Goal: Task Accomplishment & Management: Use online tool/utility

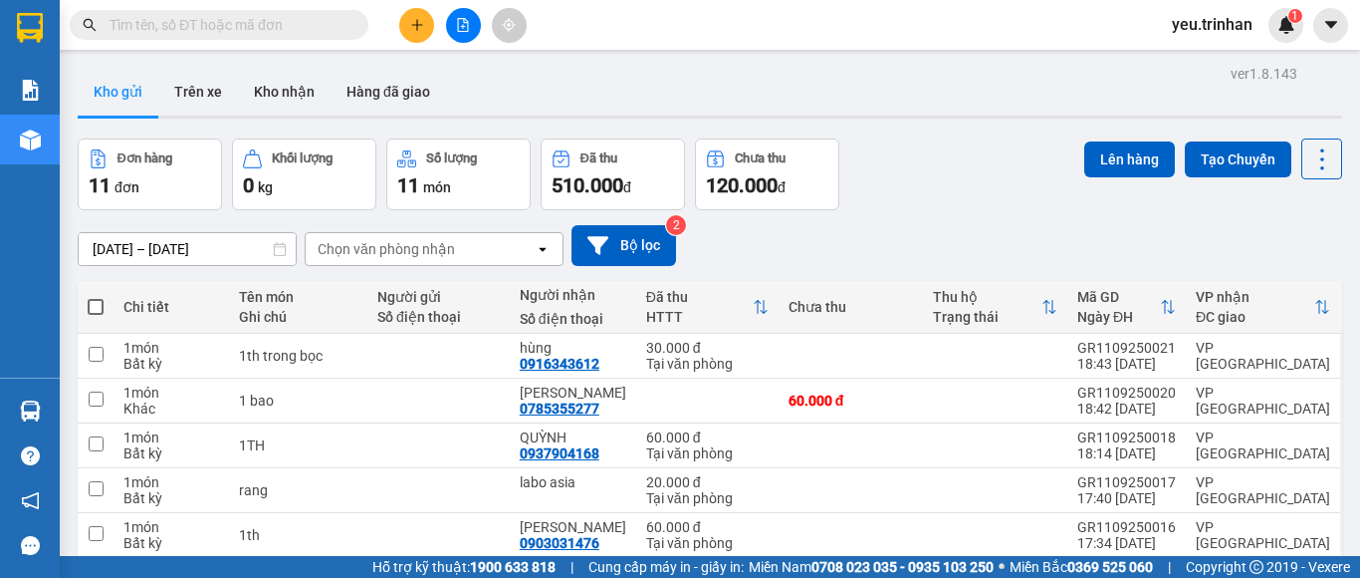
click at [96, 308] on span at bounding box center [96, 307] width 16 height 16
click at [96, 297] on input "checkbox" at bounding box center [96, 297] width 0 height 0
checkbox input "true"
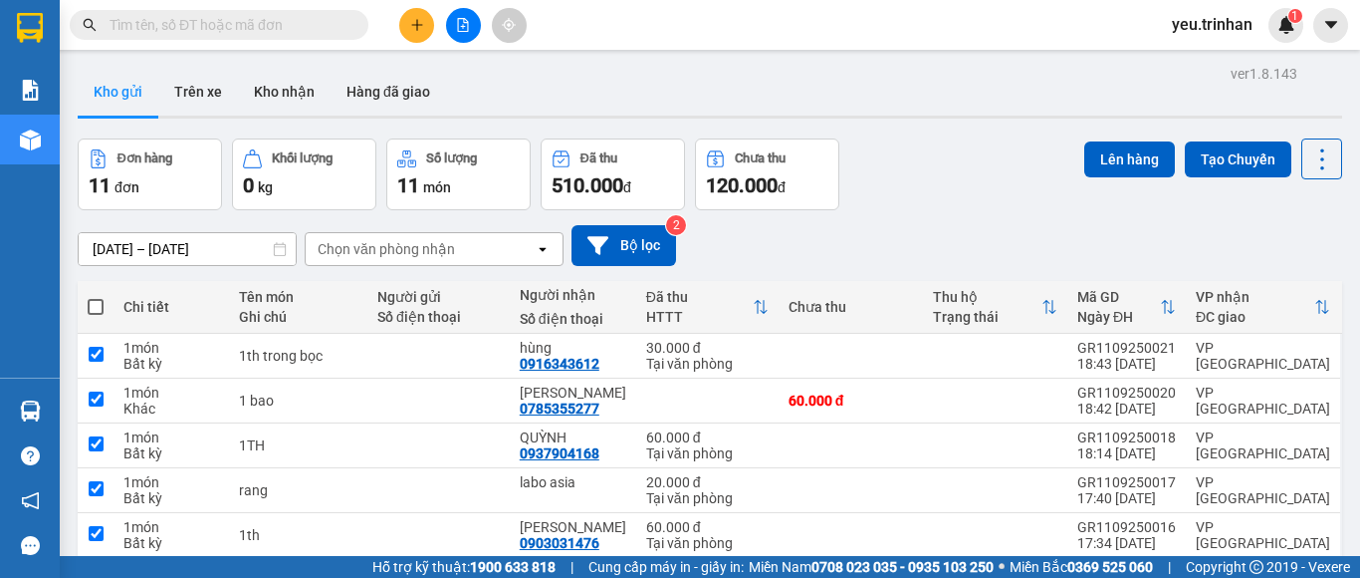
checkbox input "true"
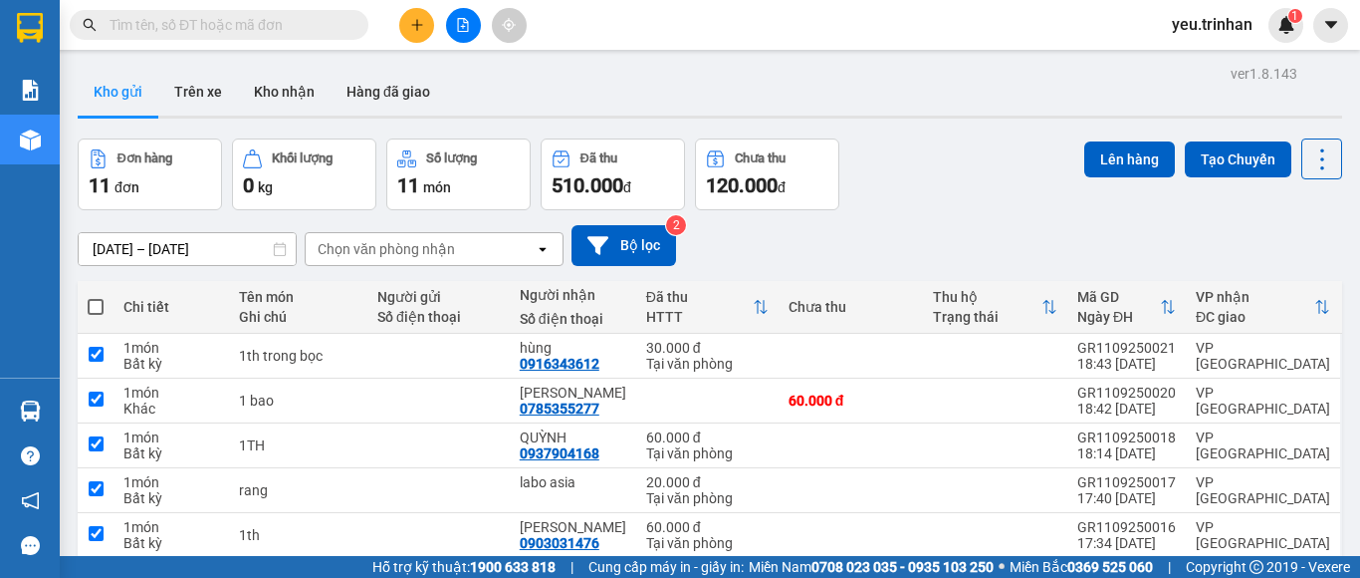
checkbox input "true"
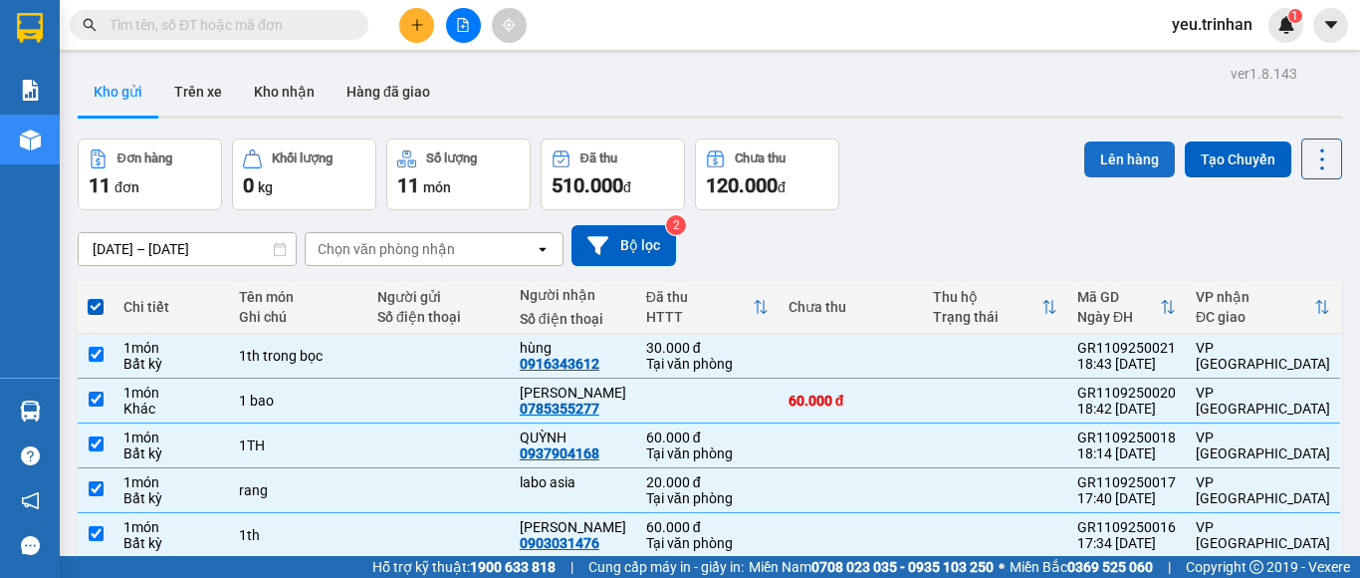
click at [1094, 173] on button "Lên hàng" at bounding box center [1130, 159] width 91 height 36
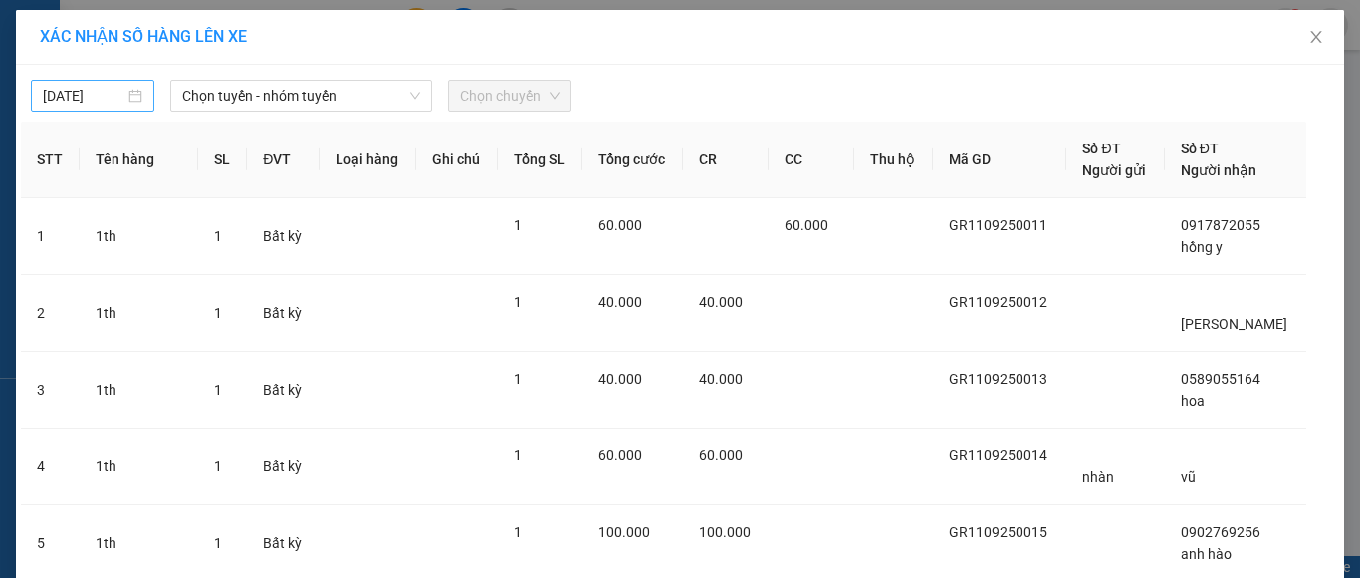
click at [97, 103] on input "[DATE]" at bounding box center [84, 96] width 82 height 22
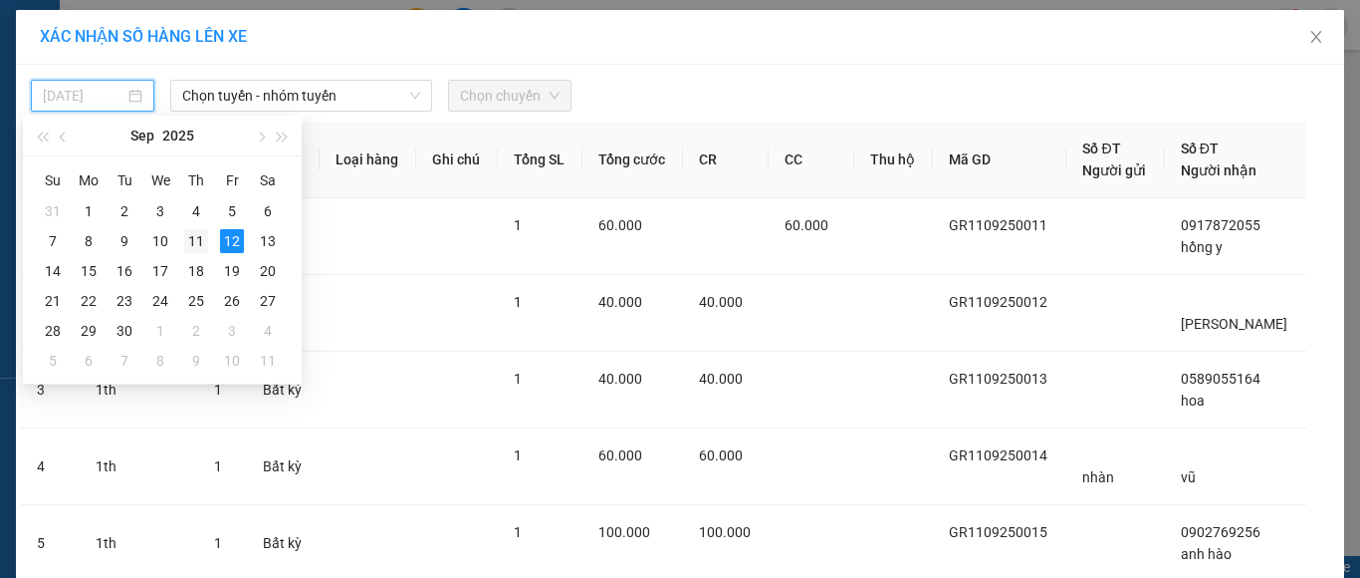
click at [192, 247] on div "11" at bounding box center [196, 241] width 24 height 24
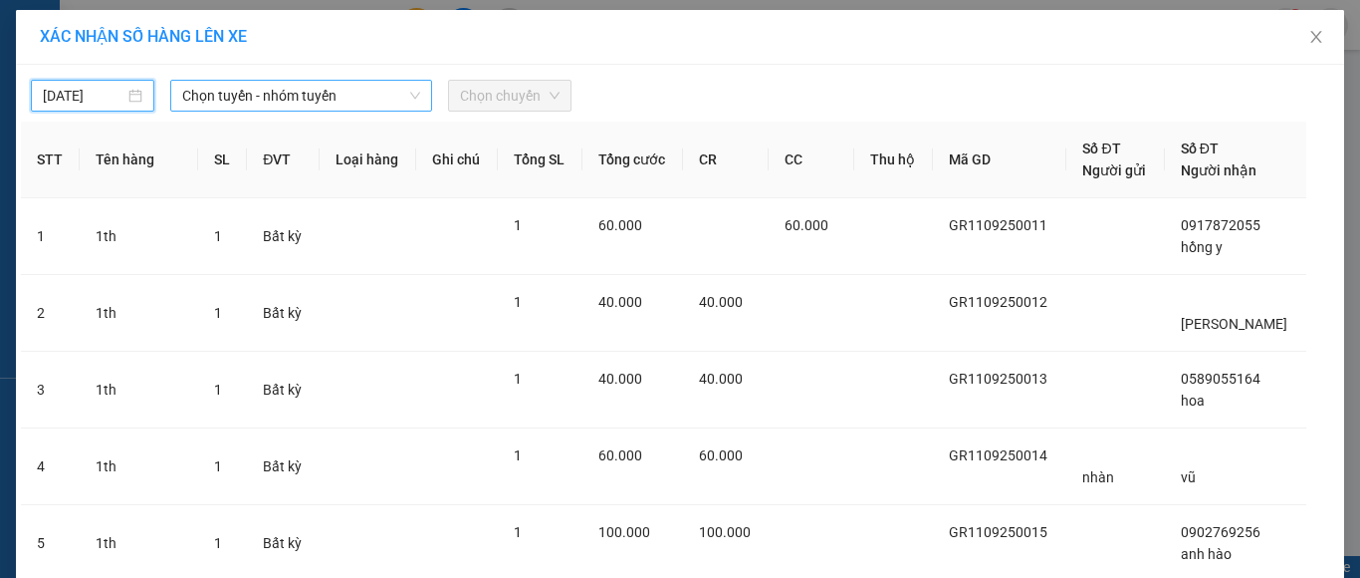
type input "[DATE]"
click at [310, 104] on span "Chọn tuyến - nhóm tuyến" at bounding box center [301, 96] width 238 height 30
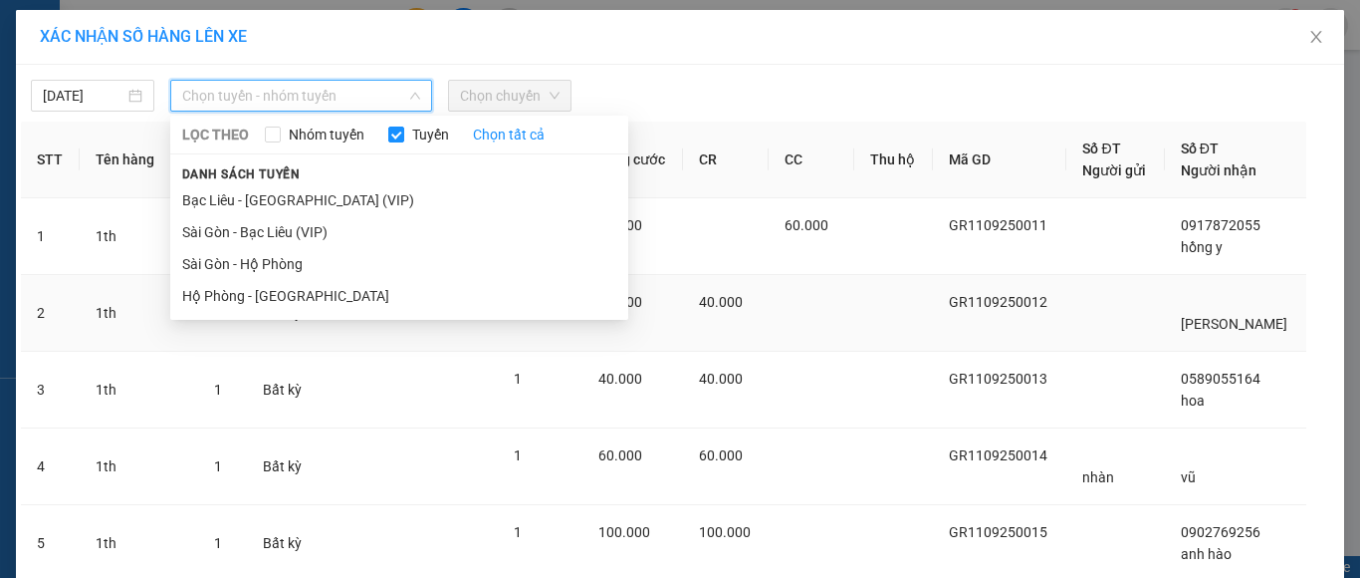
click at [271, 298] on li "Hộ Phòng - [GEOGRAPHIC_DATA]" at bounding box center [399, 296] width 458 height 32
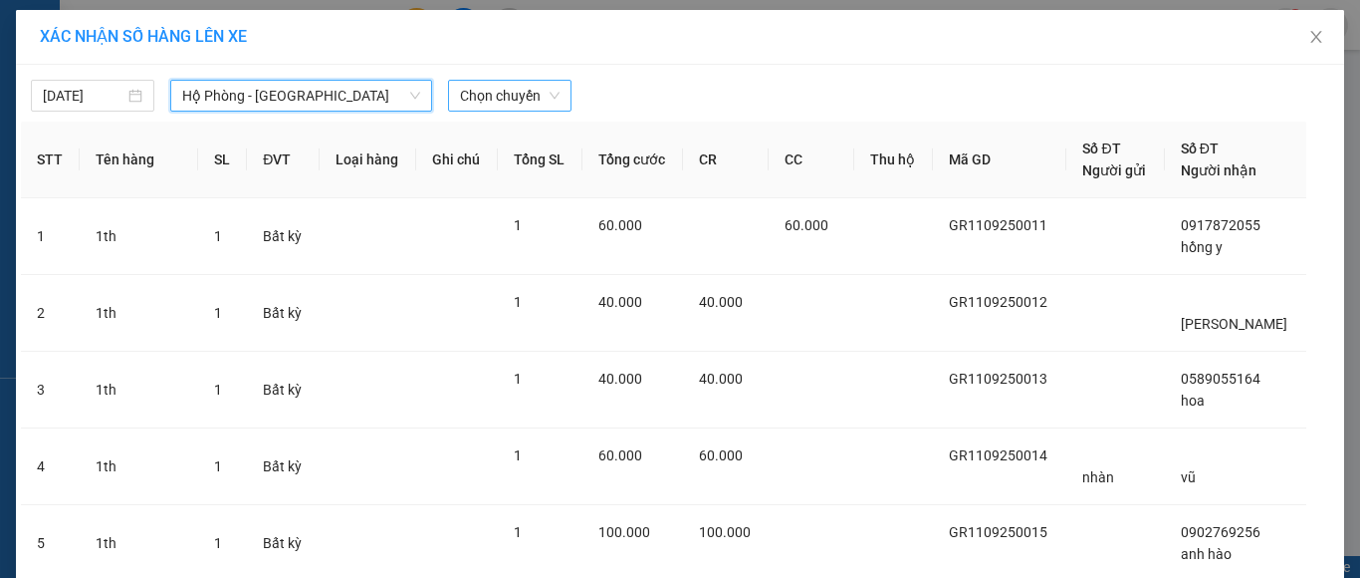
click at [478, 111] on div "Chọn chuyến" at bounding box center [509, 96] width 123 height 32
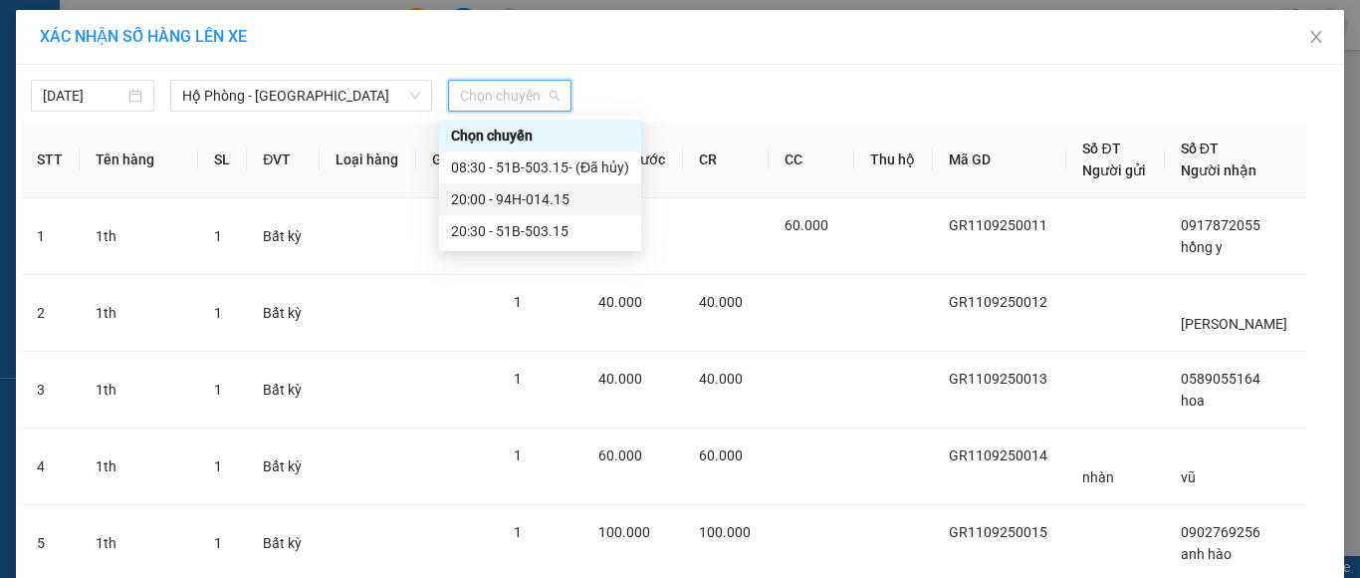
click at [533, 201] on div "20:00 - 94H-014.15" at bounding box center [540, 199] width 178 height 22
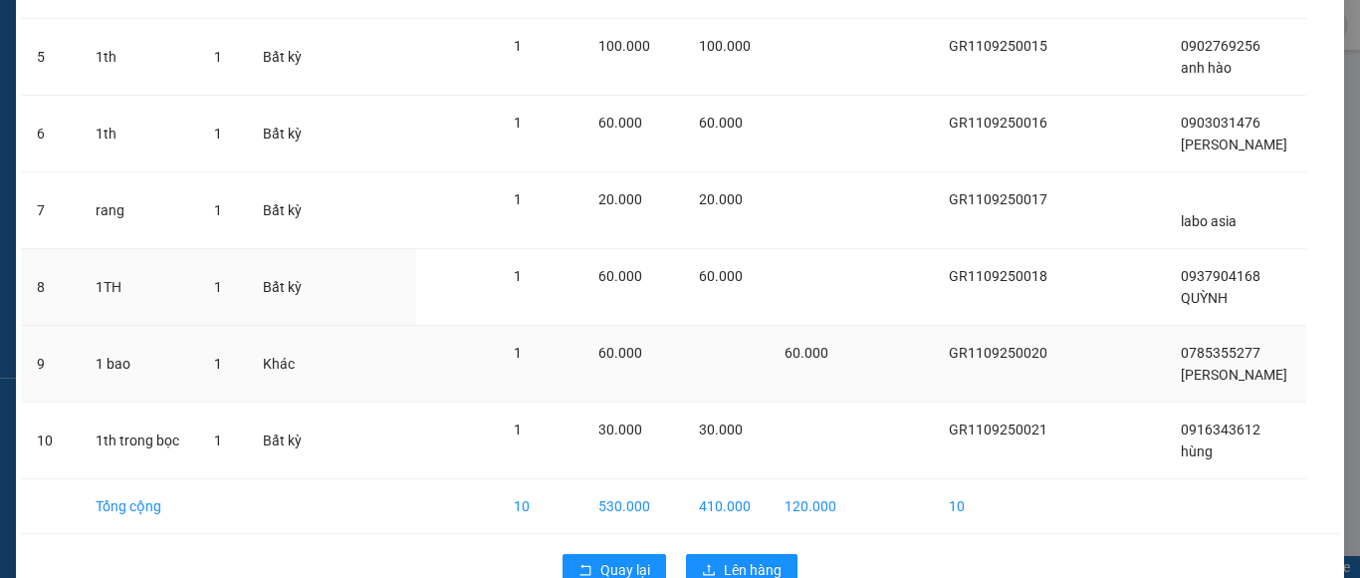
scroll to position [545, 0]
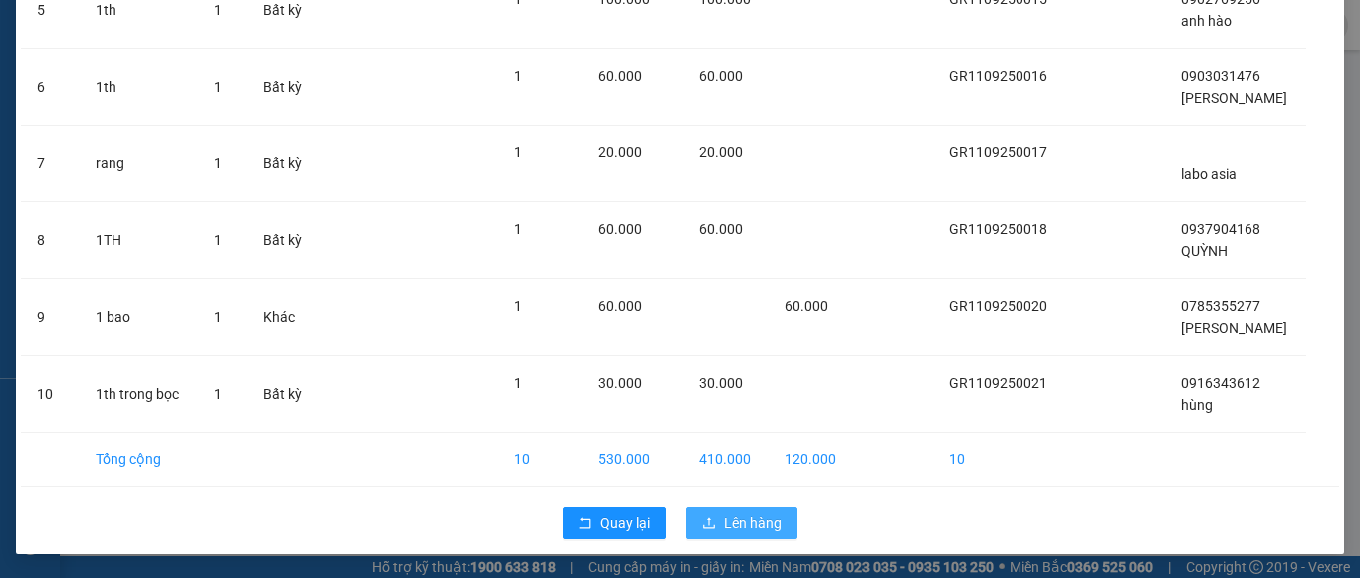
drag, startPoint x: 706, startPoint y: 513, endPoint x: 701, endPoint y: 488, distance: 25.4
click at [706, 511] on button "Lên hàng" at bounding box center [742, 523] width 112 height 32
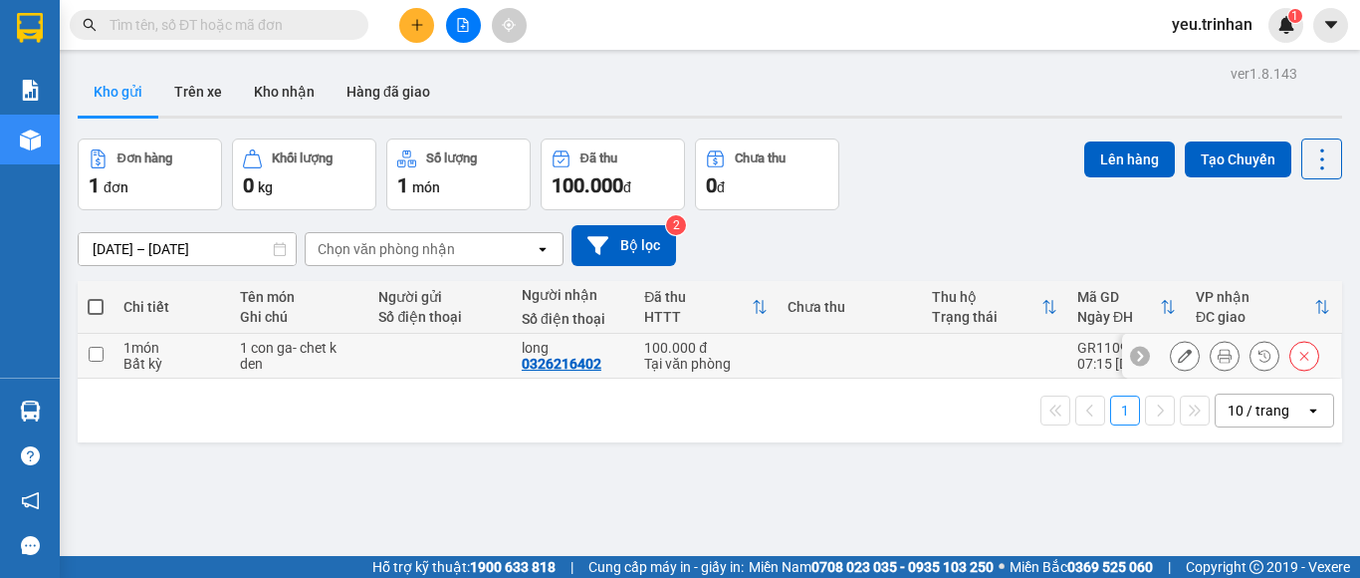
click at [91, 362] on td at bounding box center [96, 356] width 36 height 45
checkbox input "true"
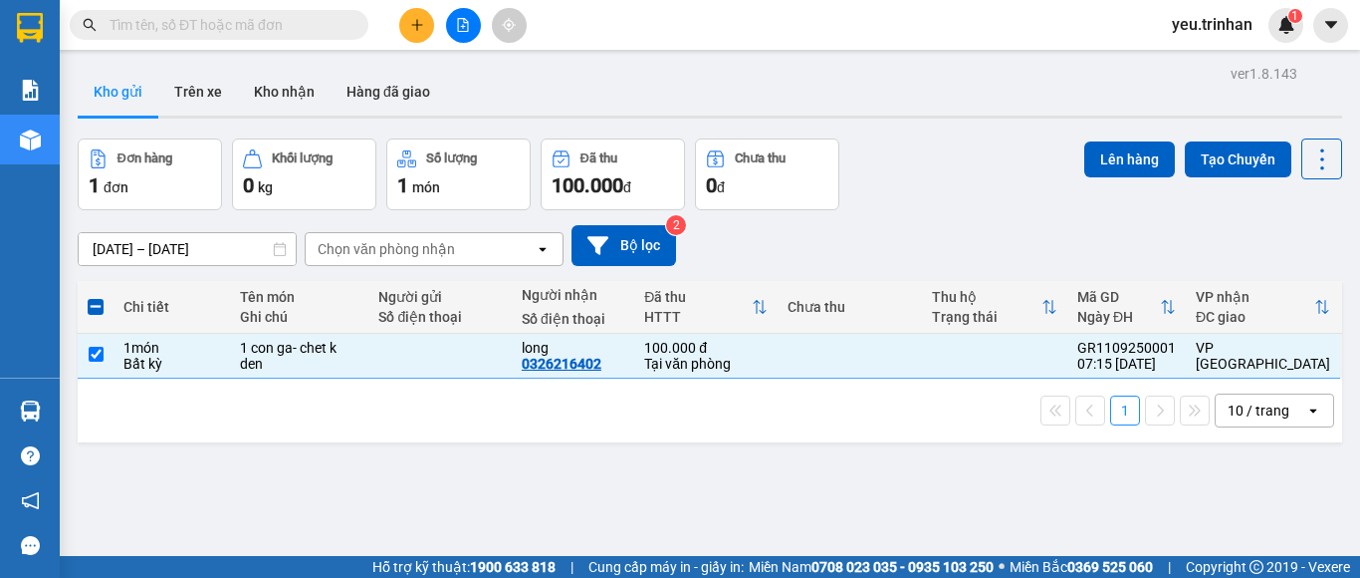
click at [1085, 187] on div "Lên hàng Tạo Chuyến" at bounding box center [1214, 174] width 258 height 72
click at [181, 254] on div "ver 1.8.143 Kho gửi Trên xe Kho nhận Hàng đã giao Đơn hàng 1 đơn Khối lượng 0 k…" at bounding box center [710, 349] width 1281 height 578
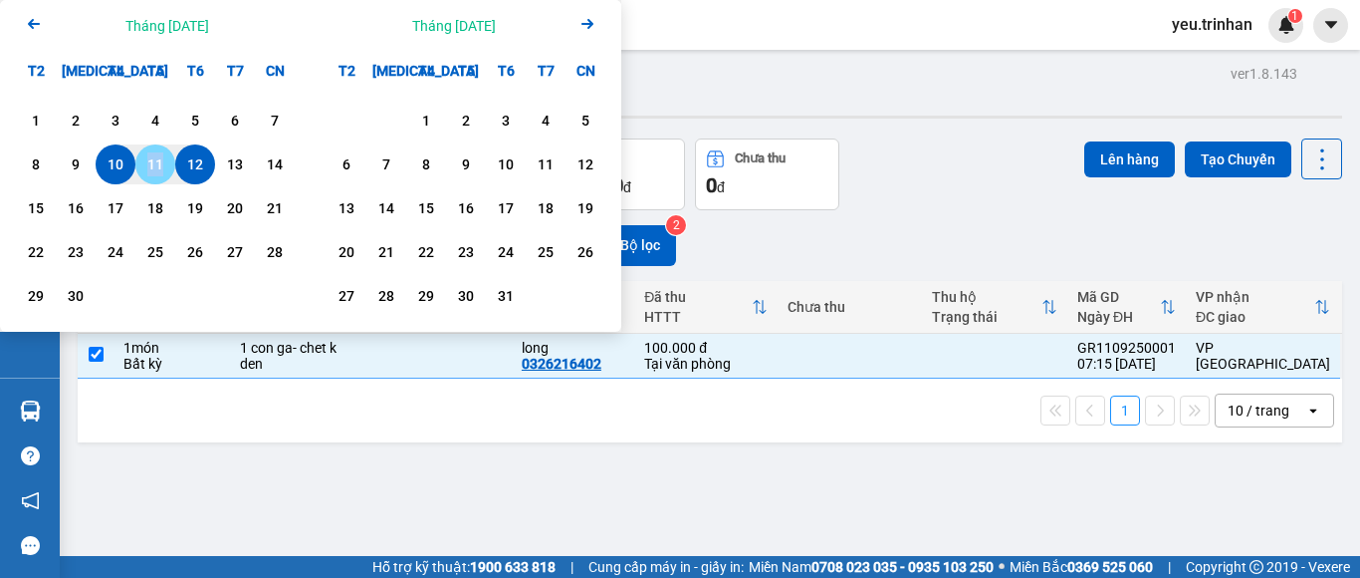
click at [168, 180] on div "11" at bounding box center [155, 164] width 40 height 40
type input "[DATE] – / /"
click at [729, 88] on div "Kho gửi Trên xe Kho nhận Hàng đã giao" at bounding box center [710, 94] width 1265 height 53
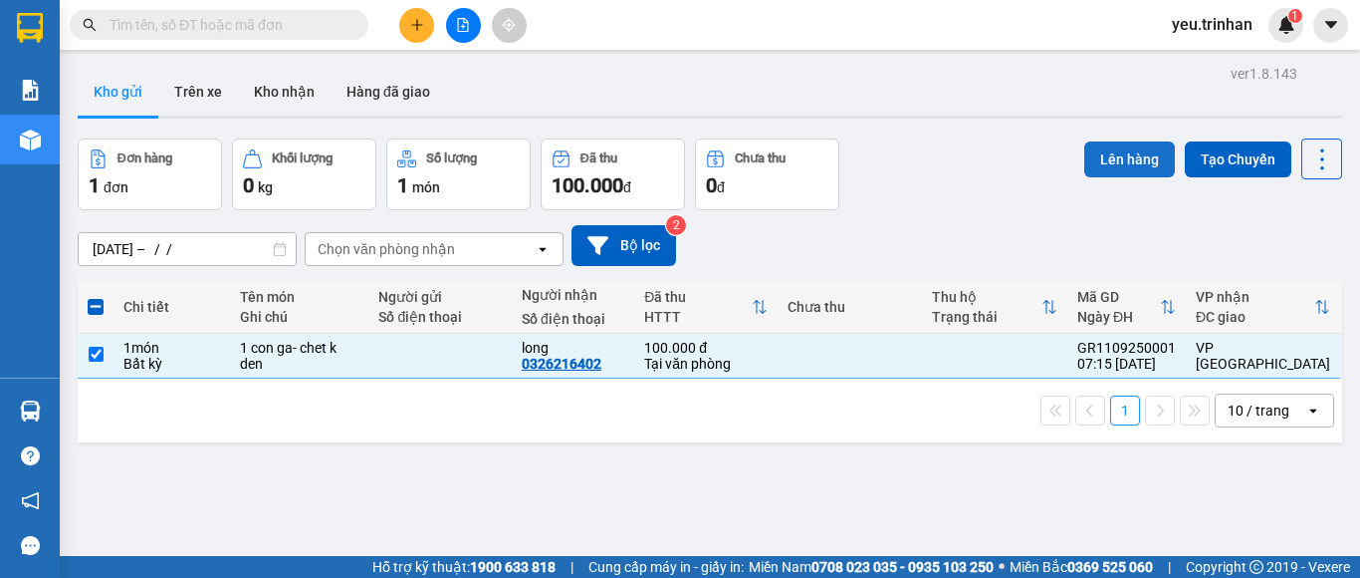
click at [1093, 151] on button "Lên hàng" at bounding box center [1130, 159] width 91 height 36
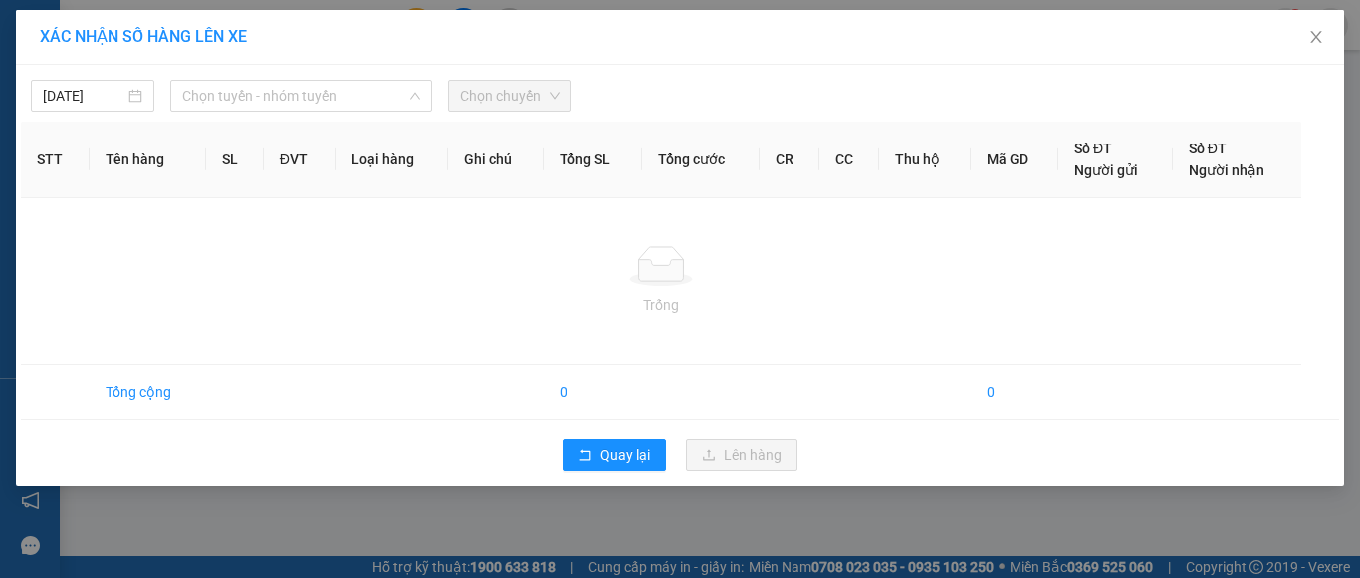
click at [327, 113] on div "[DATE] Chọn tuyến - nhóm tuyến LỌC THEO Nhóm tuyến Tuyến Chọn tất cả Danh sách …" at bounding box center [680, 275] width 1329 height 421
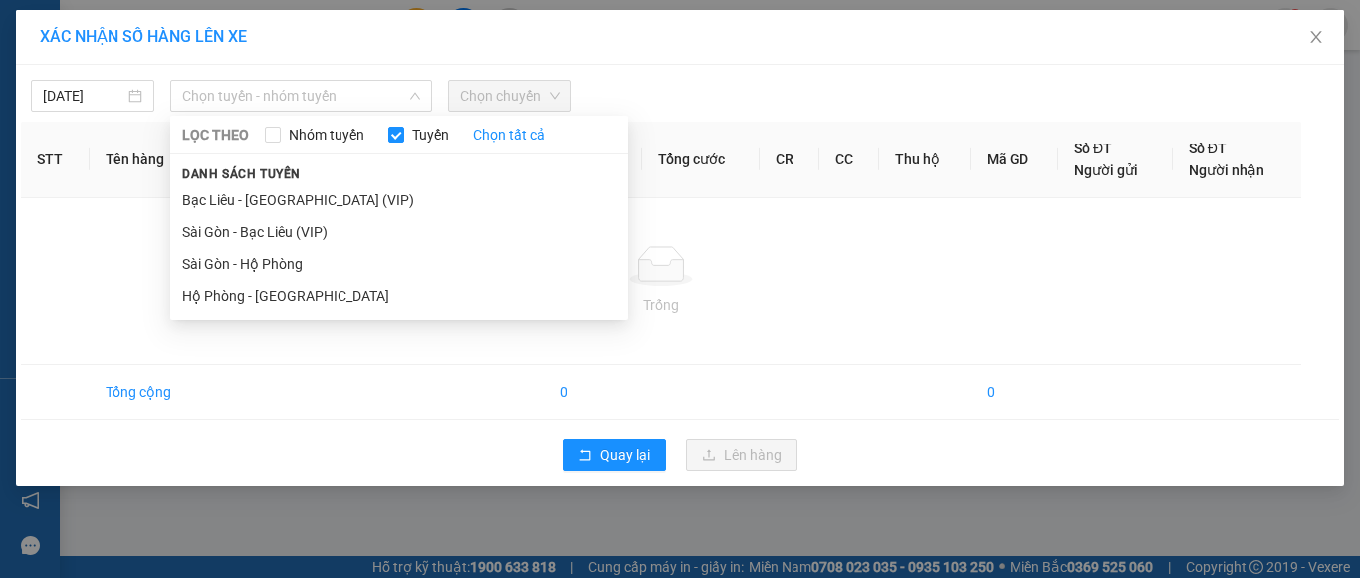
click at [288, 292] on li "Hộ Phòng - [GEOGRAPHIC_DATA]" at bounding box center [399, 296] width 458 height 32
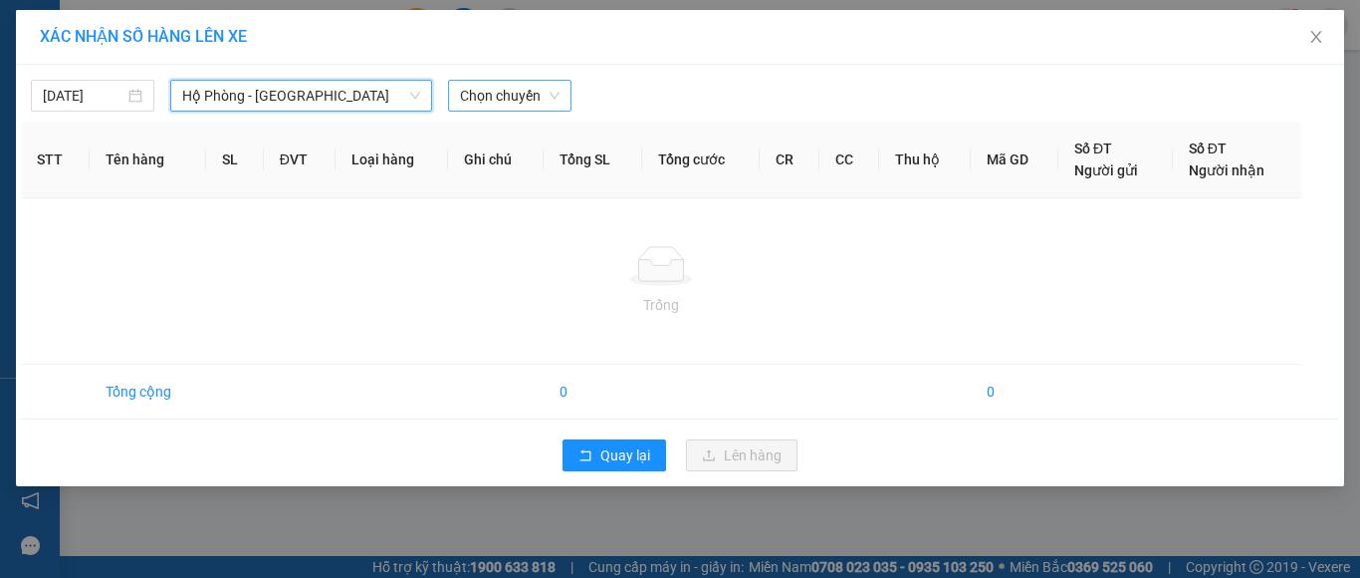
click at [494, 102] on span "Chọn chuyến" at bounding box center [510, 96] width 100 height 30
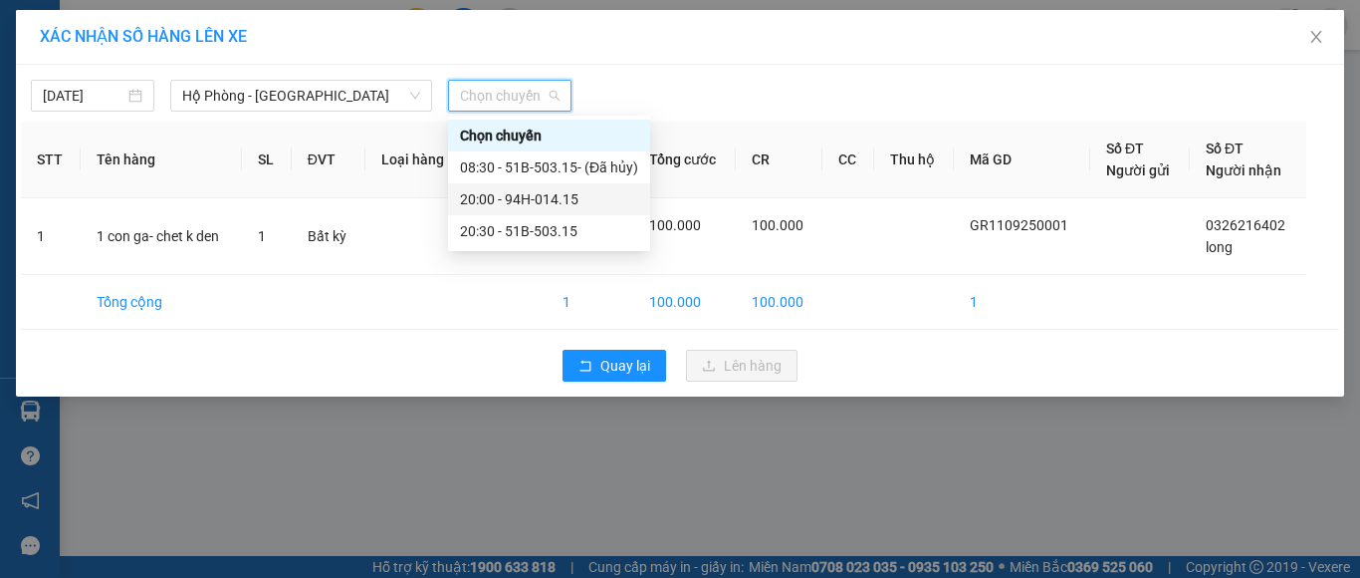
click at [541, 204] on div "20:00 - 94H-014.15" at bounding box center [549, 199] width 178 height 22
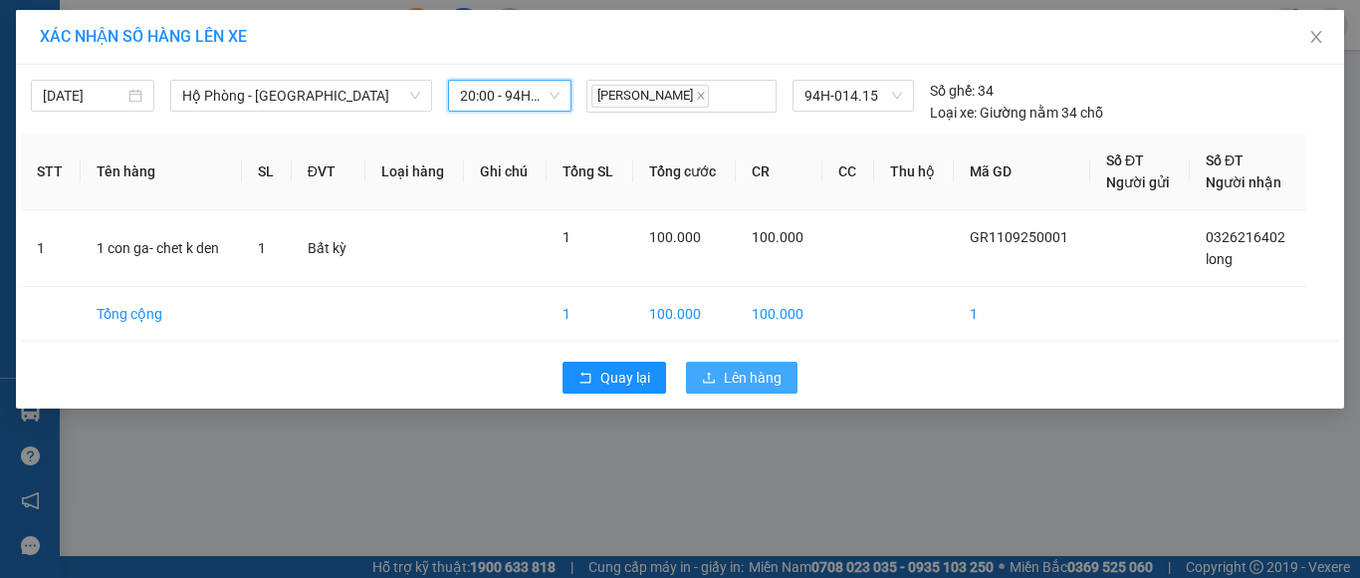
drag, startPoint x: 716, startPoint y: 375, endPoint x: 699, endPoint y: 343, distance: 37.0
click at [710, 361] on div "Quay lại Lên hàng" at bounding box center [680, 378] width 1319 height 52
click at [725, 374] on span "Lên hàng" at bounding box center [753, 377] width 58 height 22
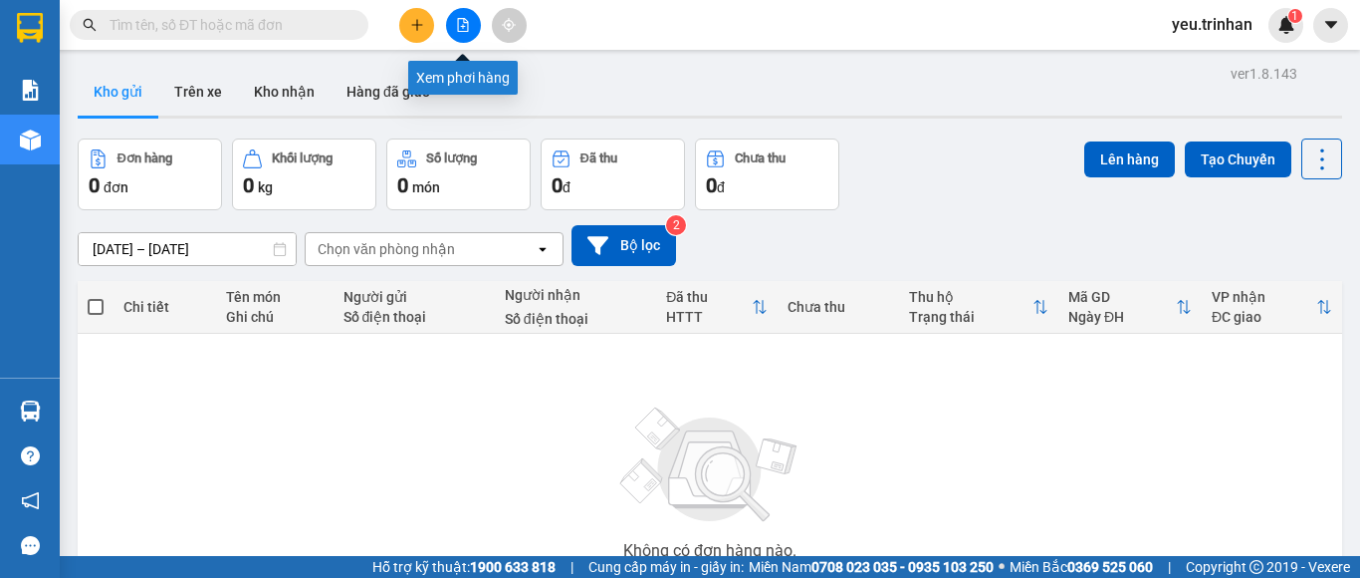
click at [467, 17] on button at bounding box center [463, 25] width 35 height 35
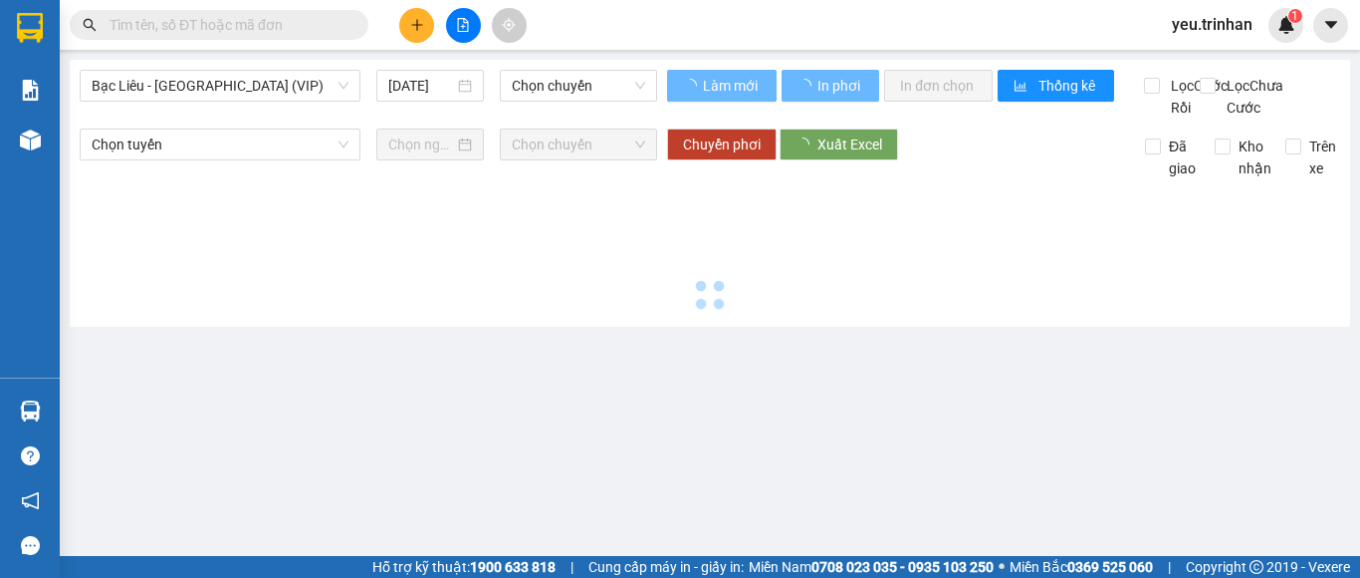
type input "[DATE]"
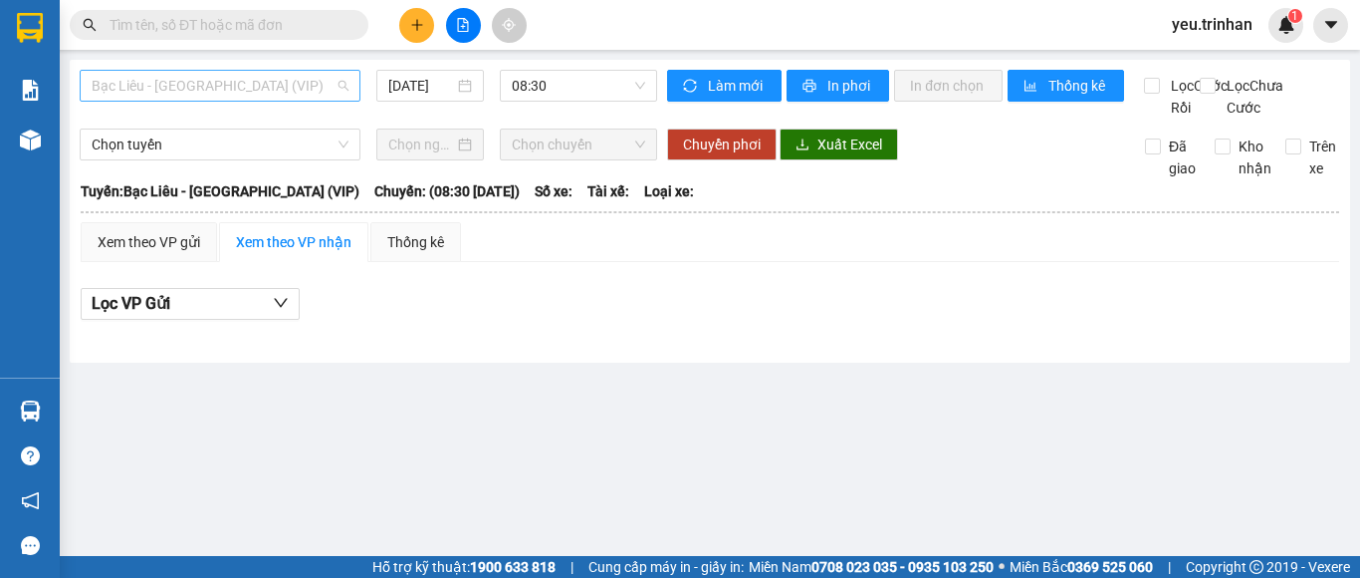
click at [295, 94] on span "Bạc Liêu - [GEOGRAPHIC_DATA] (VIP)" at bounding box center [220, 86] width 257 height 30
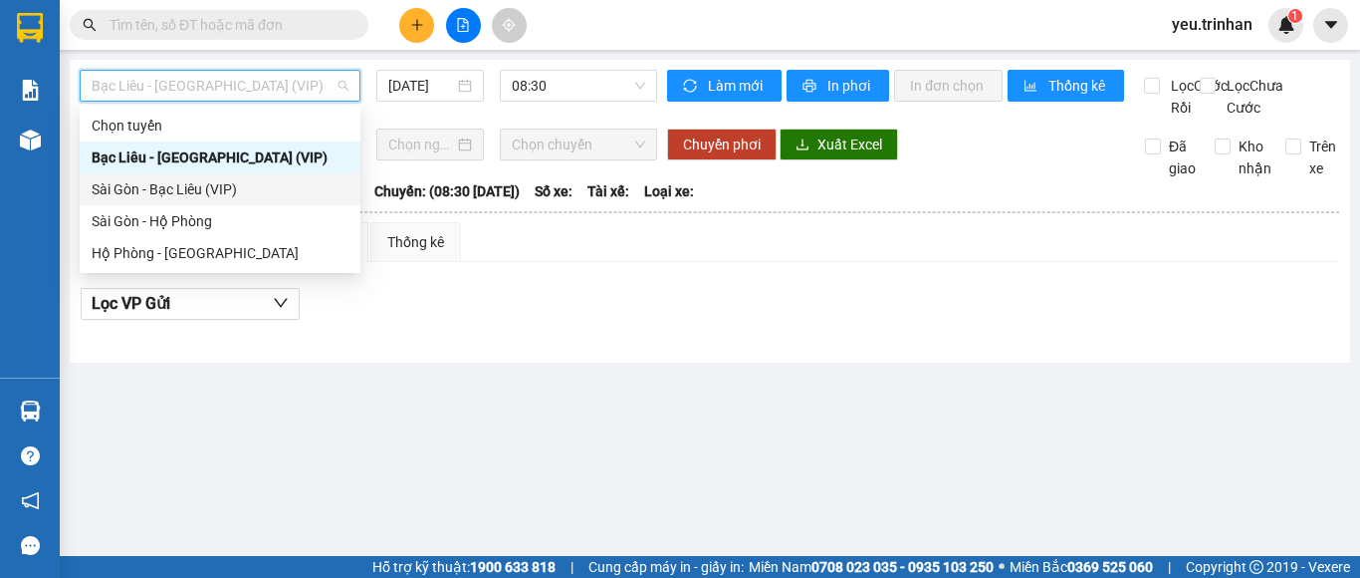
click at [180, 191] on div "Sài Gòn - Bạc Liêu (VIP)" at bounding box center [220, 189] width 257 height 22
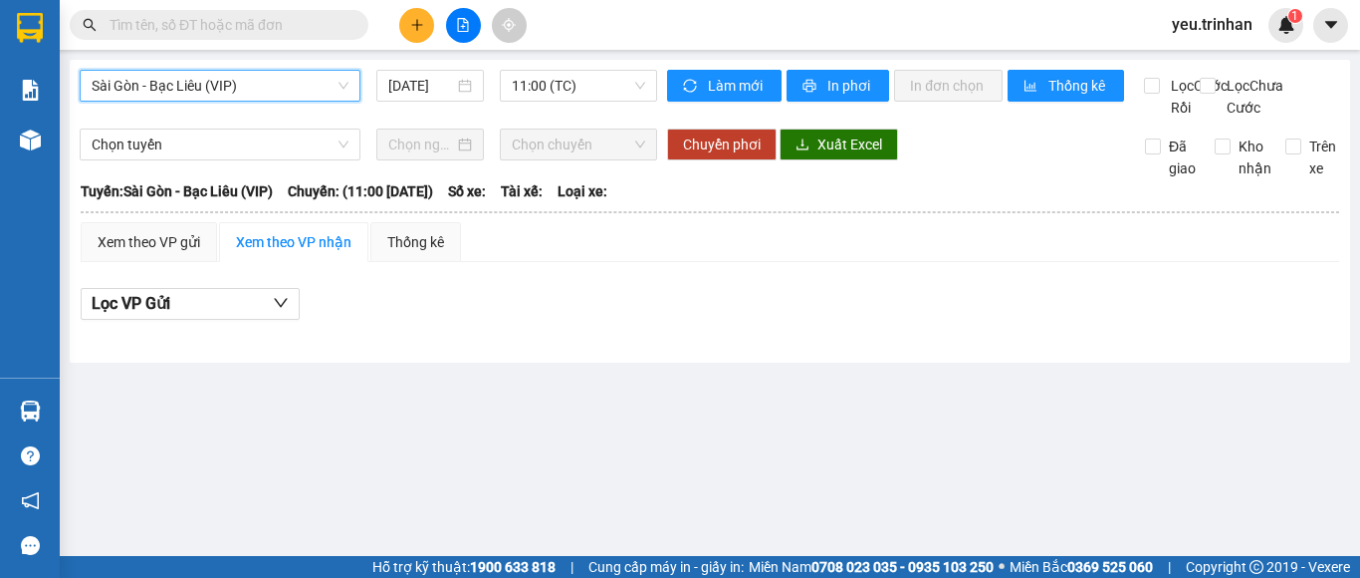
click at [394, 104] on div "Sài Gòn - Bạc Liêu (VIP) [GEOGRAPHIC_DATA] - Bạc Liêu (VIP) [DATE] 11:00 (TC)" at bounding box center [369, 94] width 578 height 49
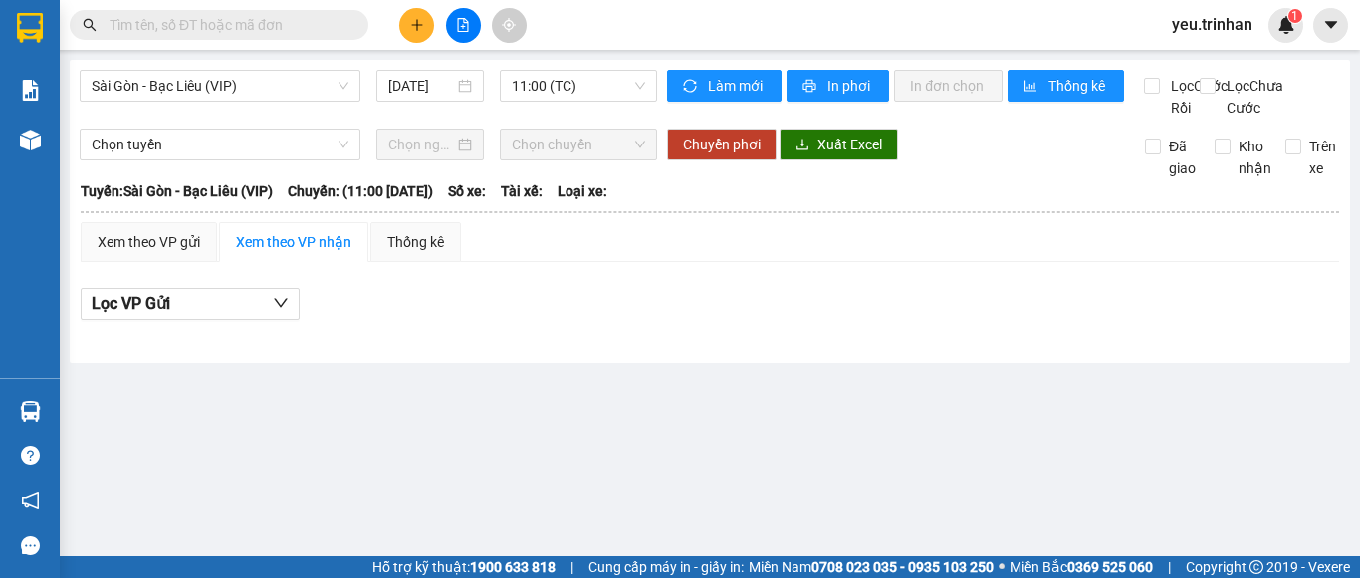
click at [416, 104] on div "Sài Gòn - Bạc Liêu (VIP) [DATE] 11:00 (TC)" at bounding box center [369, 94] width 578 height 49
click at [389, 99] on div "[DATE]" at bounding box center [430, 86] width 108 height 32
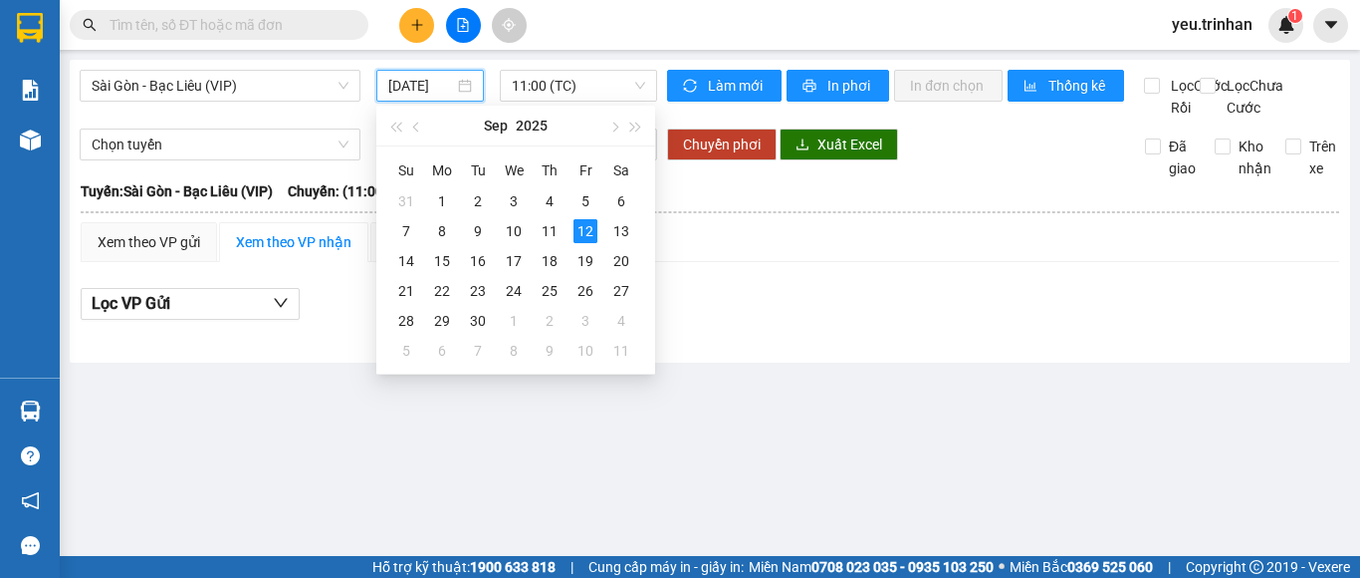
drag, startPoint x: 775, startPoint y: 341, endPoint x: 784, endPoint y: 271, distance: 70.3
click at [777, 321] on div "Lọc VP Gửi" at bounding box center [710, 304] width 1259 height 33
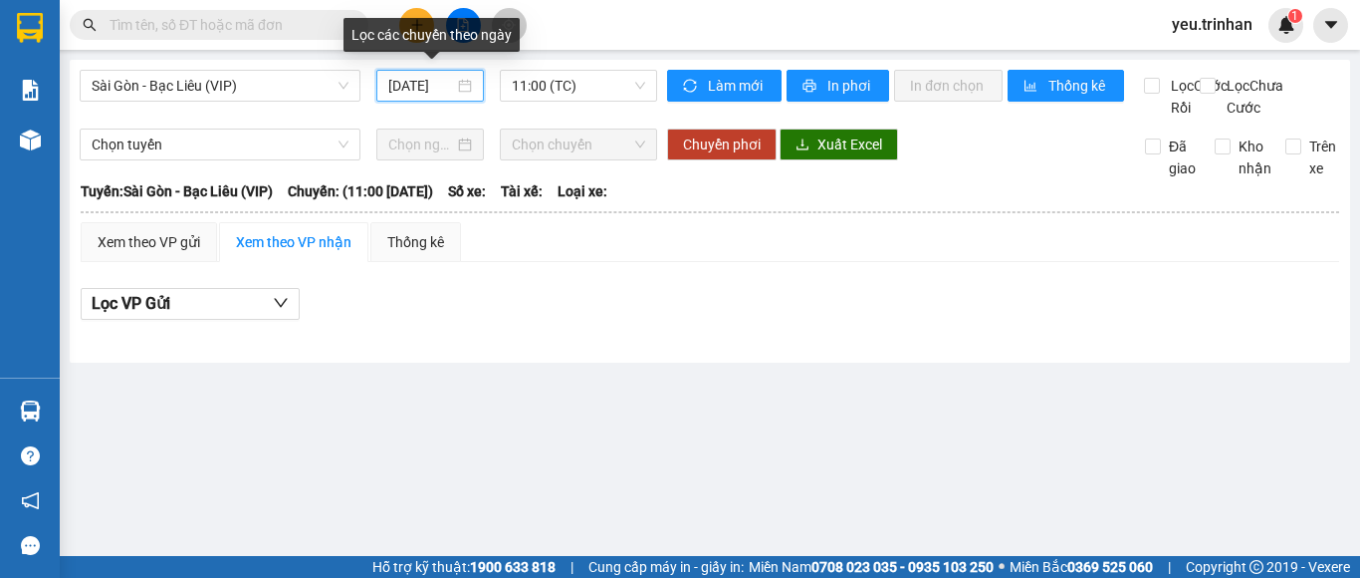
click at [454, 85] on input "[DATE]" at bounding box center [421, 86] width 66 height 22
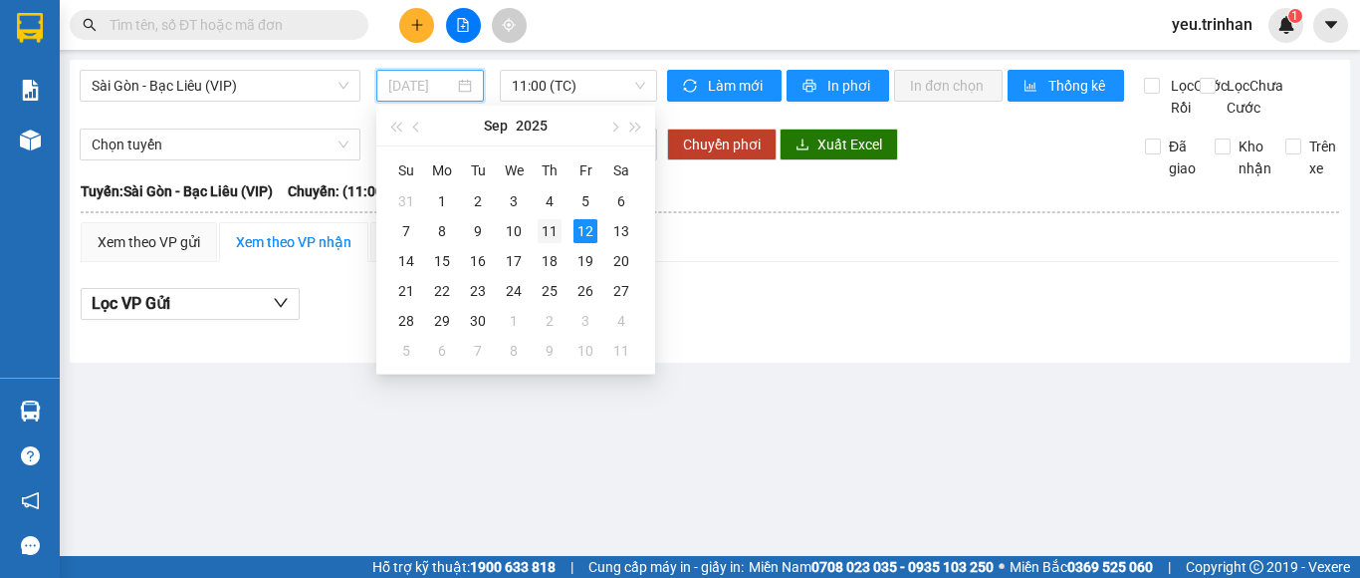
click at [548, 231] on div "11" at bounding box center [550, 231] width 24 height 24
type input "[DATE]"
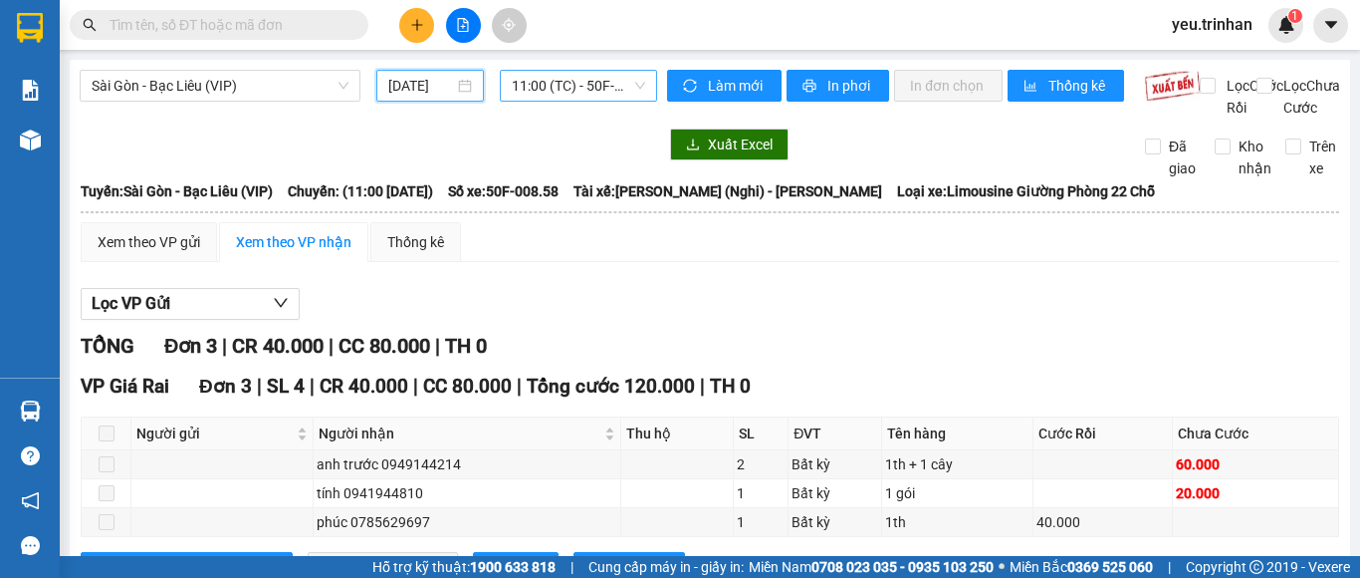
click at [604, 97] on span "11:00 (TC) - 50F-008.58" at bounding box center [578, 86] width 133 height 30
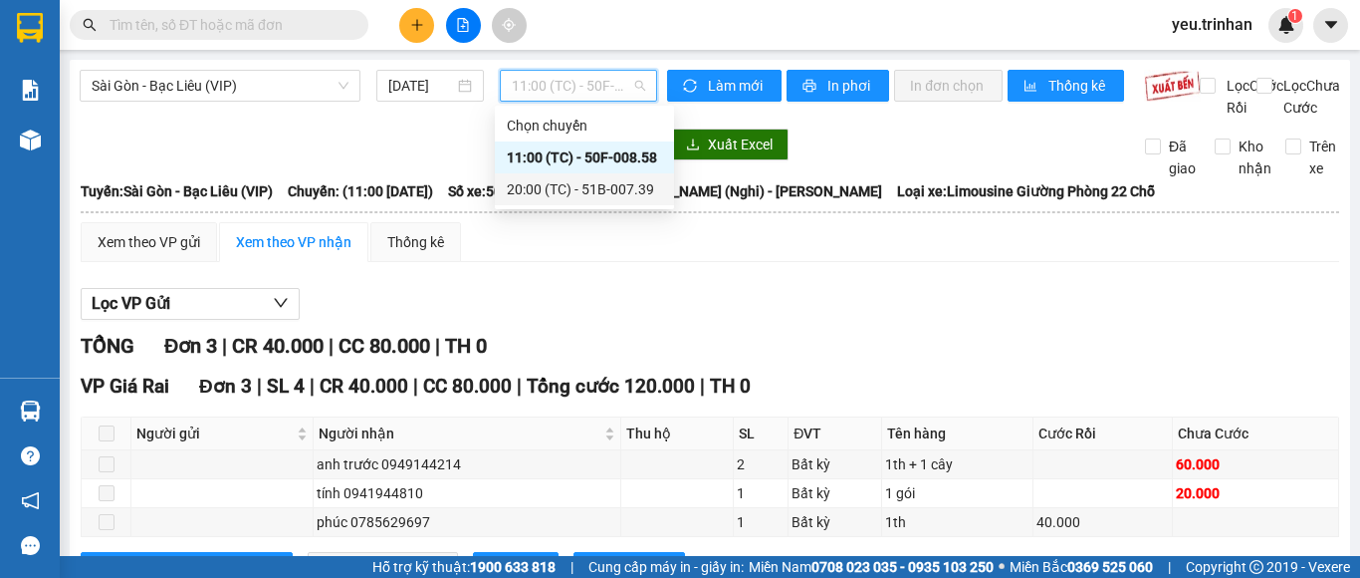
click at [618, 185] on div "20:00 (TC) - 51B-007.39" at bounding box center [584, 189] width 155 height 22
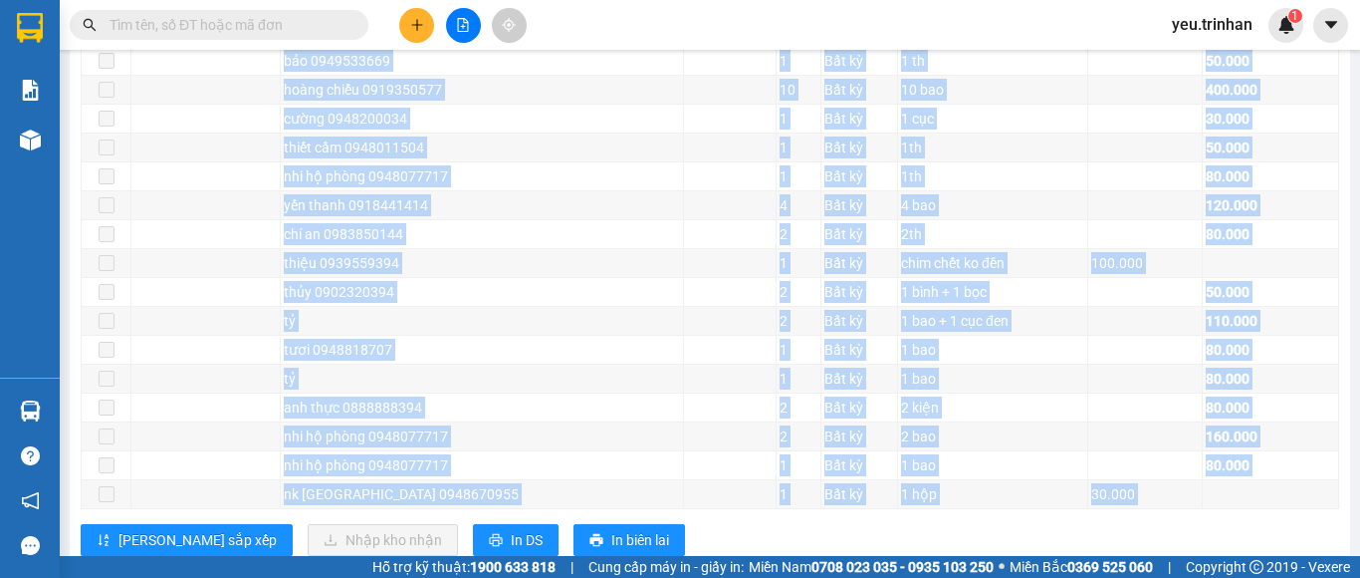
scroll to position [593, 0]
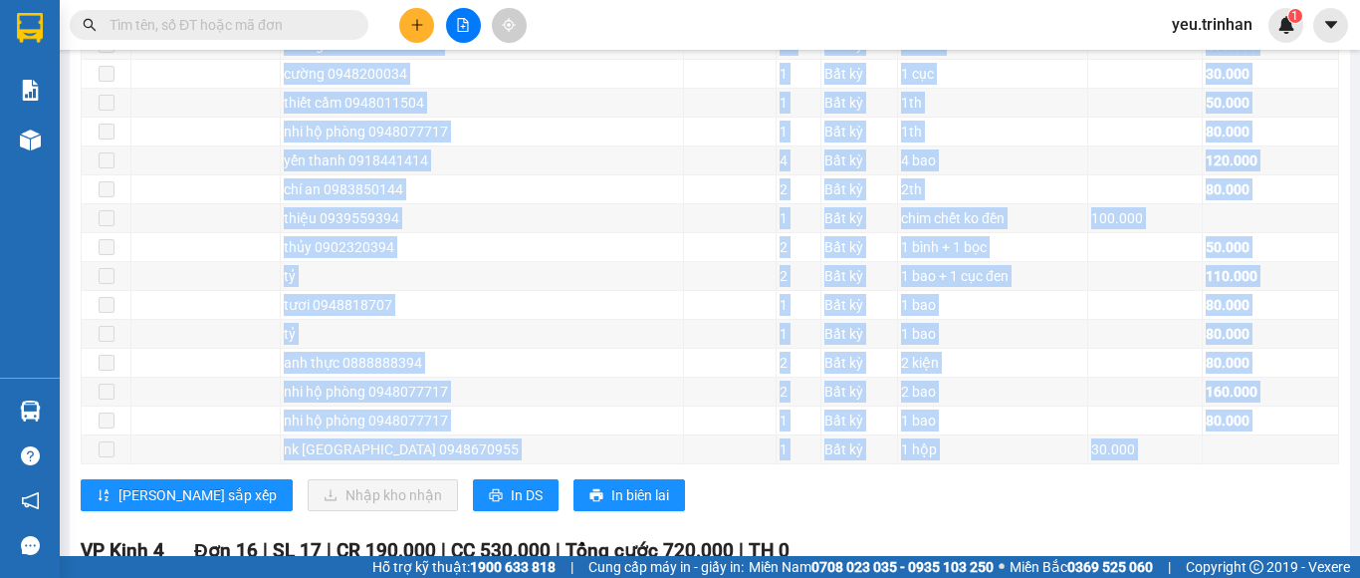
drag, startPoint x: 278, startPoint y: 158, endPoint x: 356, endPoint y: 495, distance: 345.5
click at [356, 495] on div "VP Giá Rai Đơn 21 | SL 50 | CR 330.000 | CC 2.200.000 | Tổng cước 2.530.000 | T…" at bounding box center [710, 152] width 1259 height 747
click at [511, 506] on span "In DS" at bounding box center [527, 495] width 32 height 22
